Goal: Check status

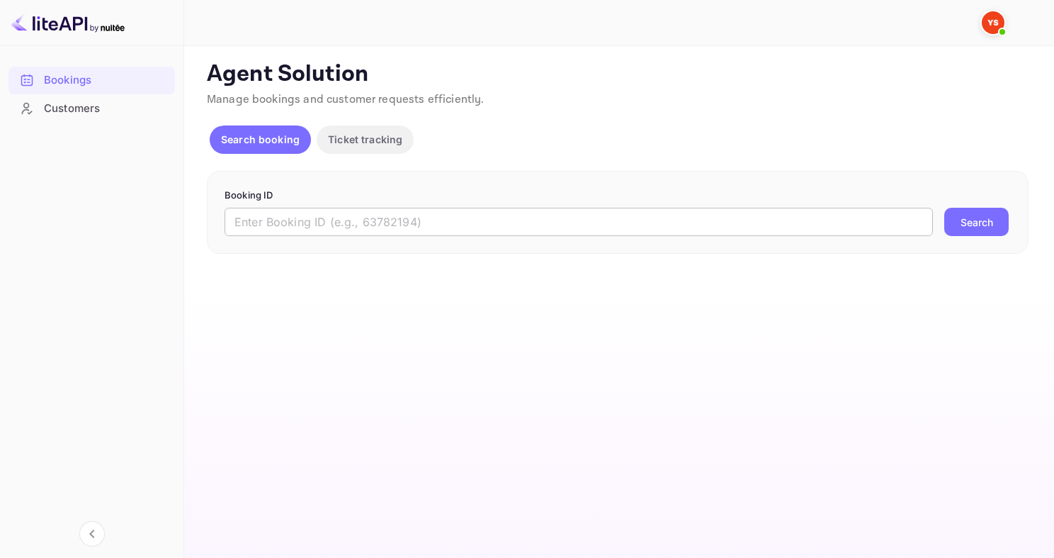
drag, startPoint x: 0, startPoint y: 0, endPoint x: 326, endPoint y: 221, distance: 393.8
click at [326, 221] on input "text" at bounding box center [579, 222] width 709 height 28
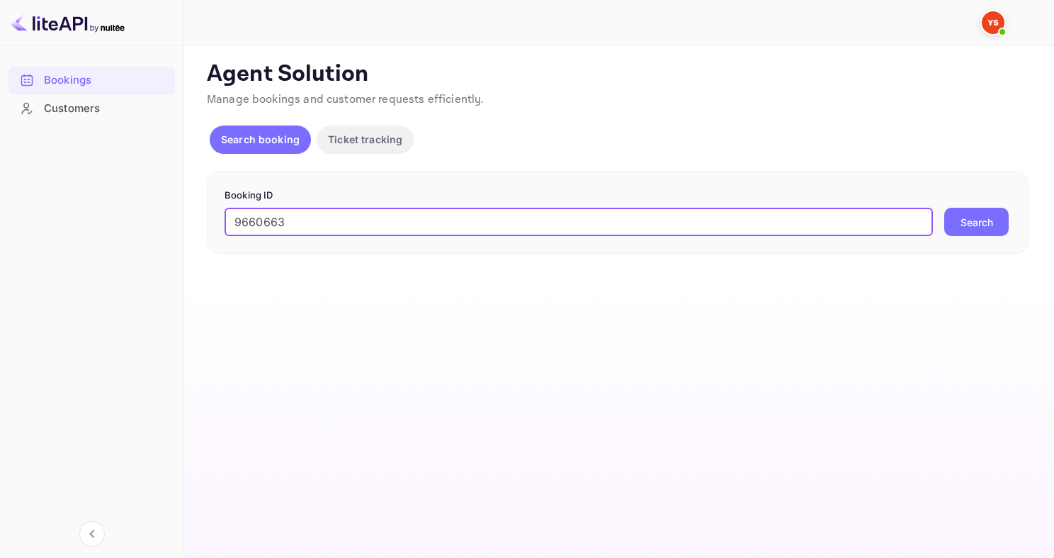
type input "9660663"
click at [944, 208] on button "Search" at bounding box center [976, 222] width 64 height 28
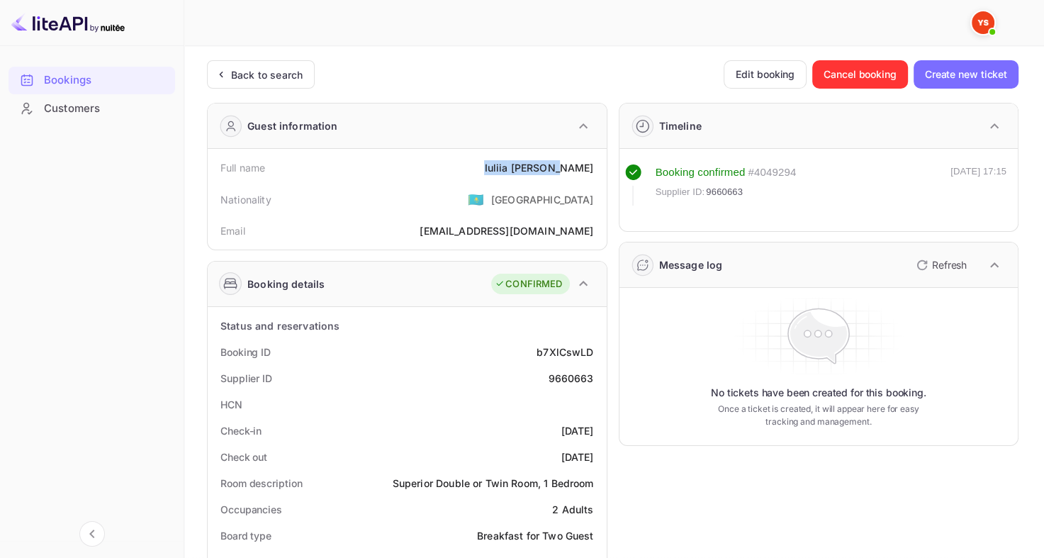
drag, startPoint x: 512, startPoint y: 170, endPoint x: 594, endPoint y: 177, distance: 82.5
click at [594, 177] on div "Full name [PERSON_NAME]" at bounding box center [407, 167] width 388 height 26
copy div "[PERSON_NAME]"
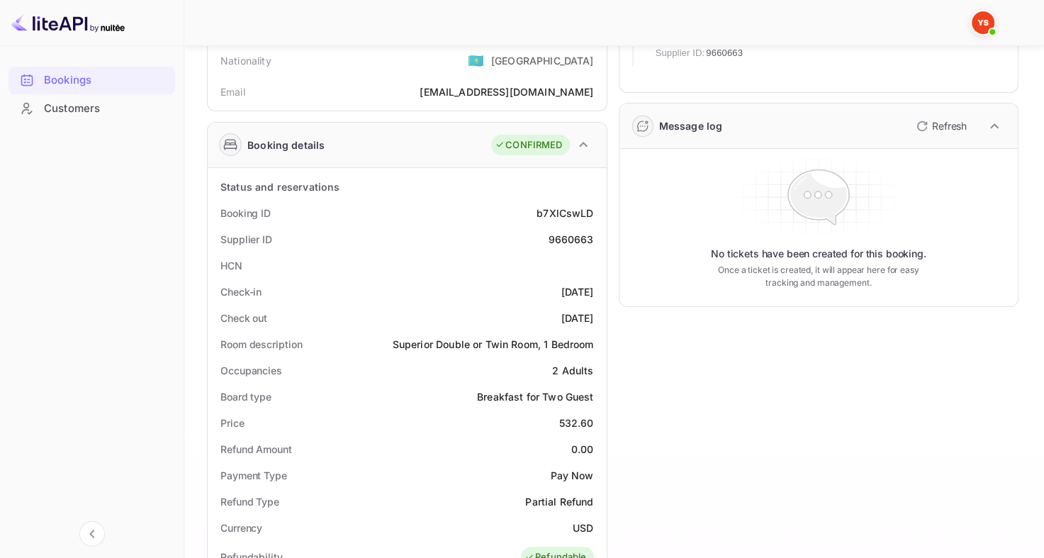
scroll to position [142, 0]
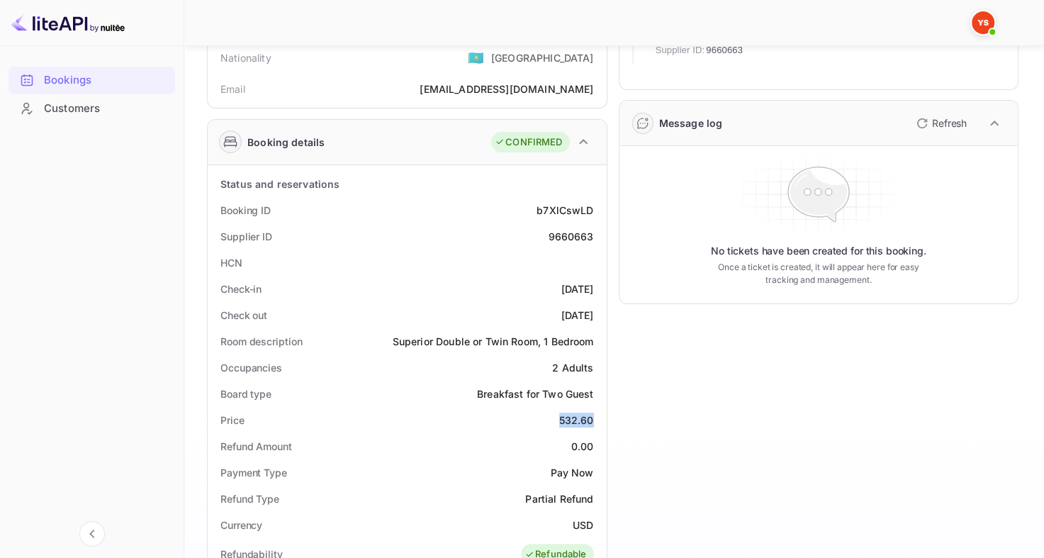
drag, startPoint x: 558, startPoint y: 418, endPoint x: 592, endPoint y: 422, distance: 35.0
click at [592, 422] on div "Price 532.60" at bounding box center [407, 420] width 388 height 26
copy div "532.60"
